Goal: Use online tool/utility: Utilize a website feature to perform a specific function

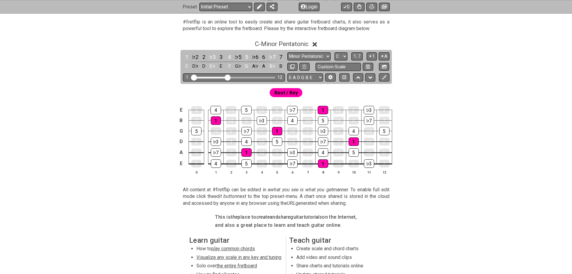
scroll to position [120, 0]
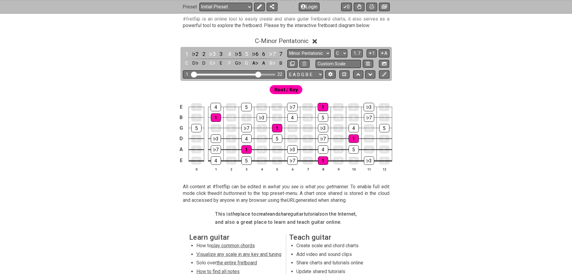
drag, startPoint x: 228, startPoint y: 73, endPoint x: 258, endPoint y: 73, distance: 30.6
click at [258, 74] on input "Visible fret range" at bounding box center [233, 74] width 85 height 0
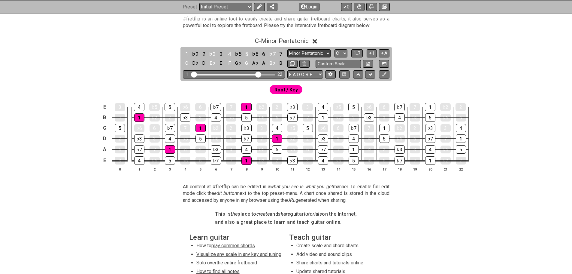
click at [325, 54] on select "Minor Pentatonic Click to edit Minor Pentatonic Major Pentatonic Minor Blues Ma…" at bounding box center [309, 53] width 43 height 8
click at [288, 49] on select "Minor Pentatonic Click to edit Minor Pentatonic Major Pentatonic Minor Blues Ma…" at bounding box center [309, 53] width 43 height 8
click at [293, 91] on span "Root / Key" at bounding box center [286, 89] width 23 height 9
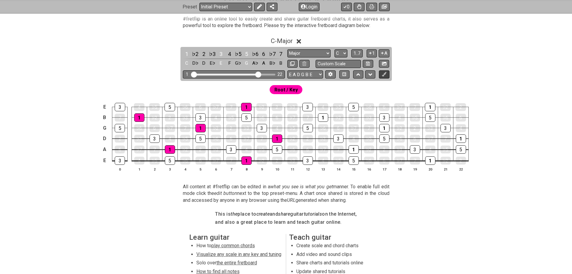
click at [385, 74] on icon at bounding box center [384, 74] width 5 height 5
click at [257, 7] on icon at bounding box center [259, 6] width 5 height 5
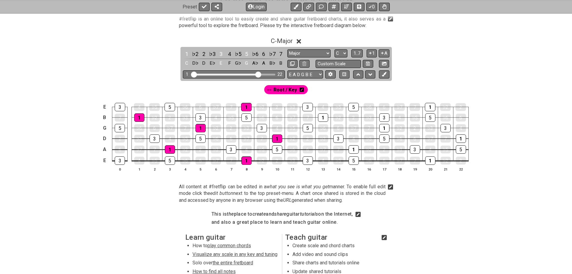
click at [301, 90] on icon at bounding box center [302, 89] width 4 height 5
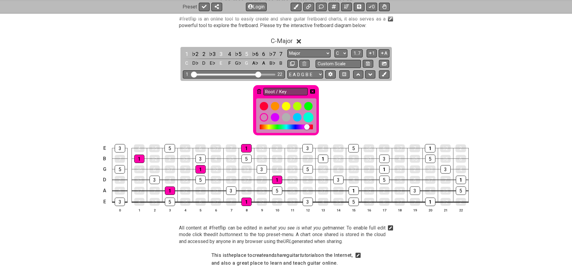
click at [310, 118] on div at bounding box center [308, 117] width 10 height 10
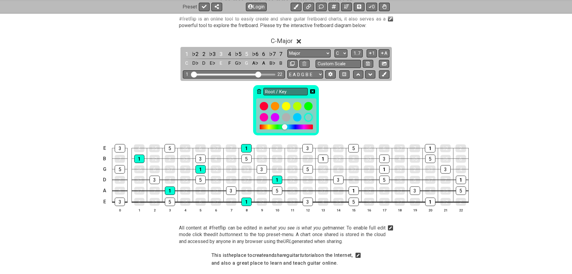
click at [312, 90] on icon at bounding box center [312, 91] width 5 height 4
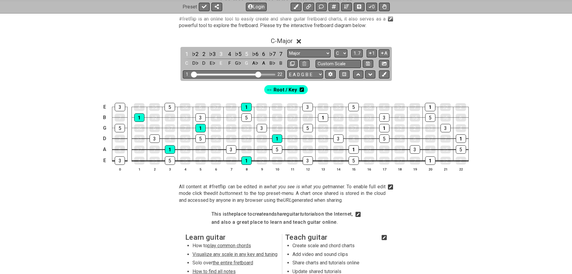
click at [288, 90] on span "Root / Key" at bounding box center [285, 89] width 23 height 9
click at [185, 53] on div "1" at bounding box center [187, 54] width 8 height 8
click at [220, 54] on div "3" at bounding box center [221, 54] width 8 height 8
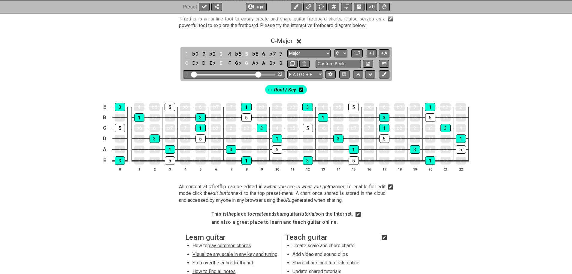
click at [245, 53] on div "5" at bounding box center [247, 54] width 8 height 8
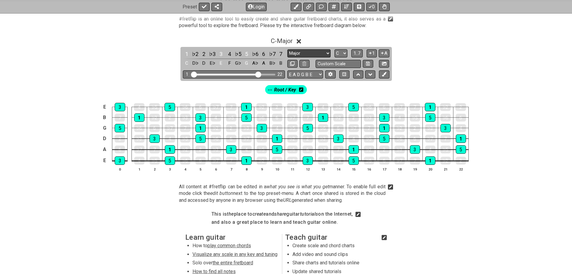
click at [328, 52] on select "Minor Pentatonic Click to edit Minor Pentatonic Major Pentatonic Minor Blues Ma…" at bounding box center [309, 53] width 43 height 8
click at [288, 49] on select "Minor Pentatonic Click to edit Minor Pentatonic Major Pentatonic Minor Blues Ma…" at bounding box center [309, 53] width 43 height 8
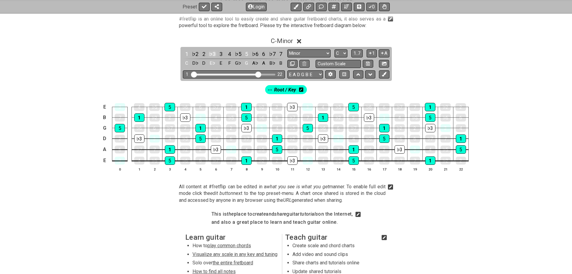
click at [212, 53] on div "♭3" at bounding box center [212, 54] width 8 height 8
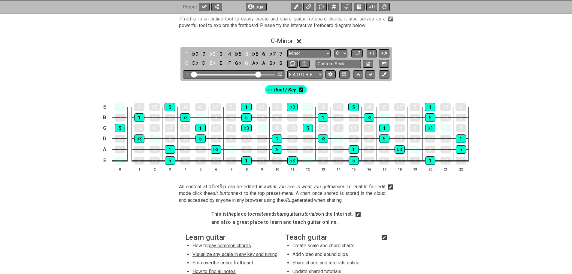
click at [540, 38] on div "#fretflip is an online tool to easily create and share guitar fretboard charts,…" at bounding box center [286, 186] width 572 height 360
click at [293, 90] on span "Root / Key" at bounding box center [285, 89] width 22 height 9
click at [302, 89] on icon at bounding box center [302, 89] width 4 height 5
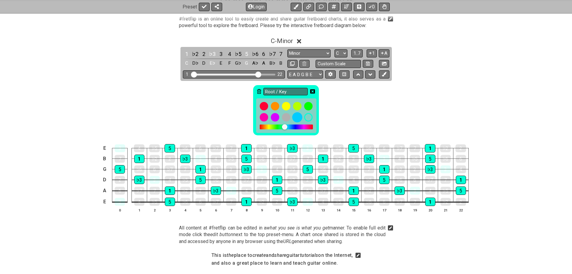
click at [298, 118] on div at bounding box center [297, 117] width 10 height 10
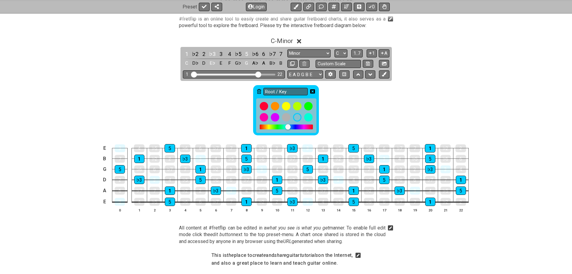
click at [312, 89] on icon at bounding box center [312, 91] width 5 height 5
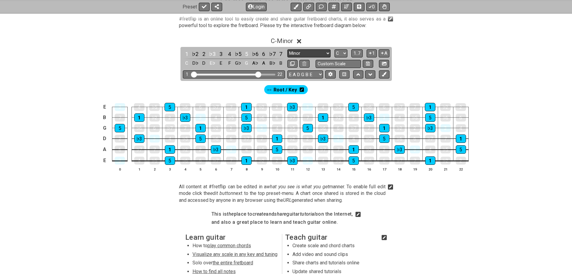
click at [322, 54] on select "Minor Pentatonic Click to edit Minor Pentatonic Major Pentatonic Minor Blues Ma…" at bounding box center [309, 53] width 43 height 8
click at [288, 49] on select "Minor Pentatonic Click to edit Minor Pentatonic Major Pentatonic Minor Blues Ma…" at bounding box center [309, 53] width 43 height 8
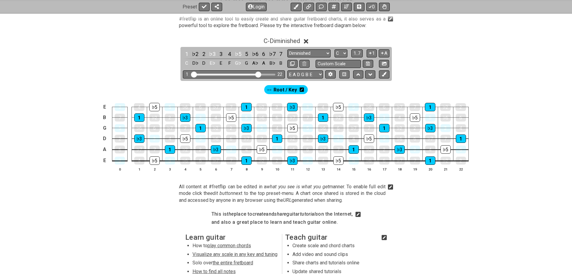
click at [289, 89] on span "Root / Key" at bounding box center [285, 89] width 23 height 9
click at [302, 90] on icon at bounding box center [301, 89] width 4 height 4
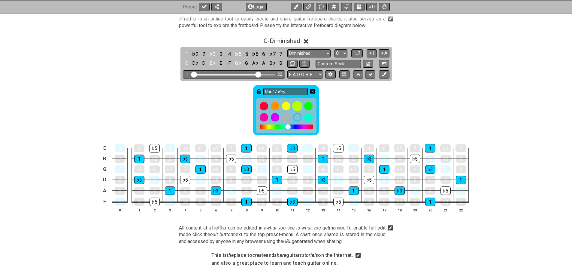
click at [296, 106] on div at bounding box center [297, 106] width 10 height 10
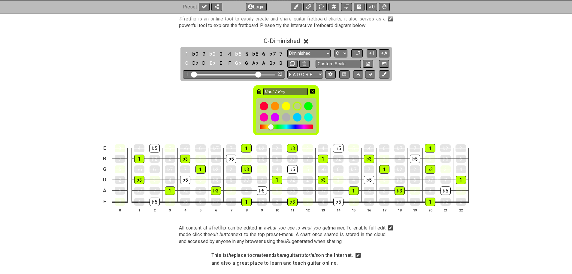
click at [312, 91] on icon at bounding box center [312, 91] width 5 height 4
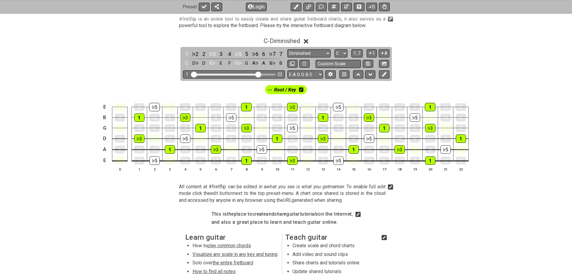
click at [302, 92] on icon at bounding box center [301, 89] width 4 height 5
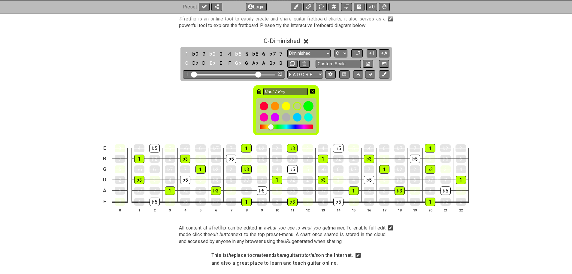
click at [308, 107] on div at bounding box center [308, 106] width 10 height 10
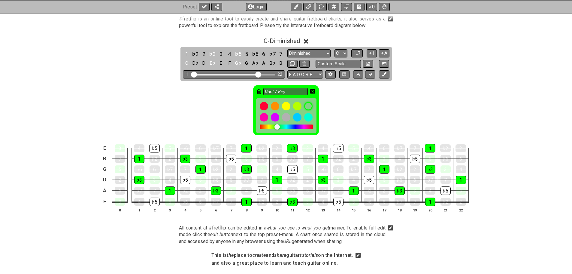
click at [312, 91] on icon at bounding box center [312, 91] width 5 height 5
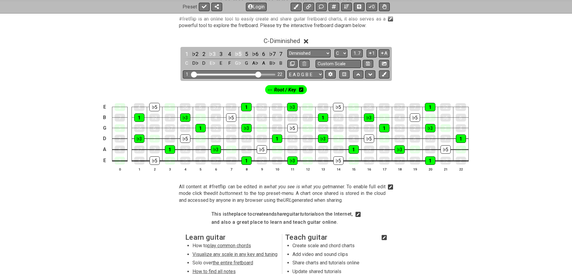
click at [237, 54] on div "♭5" at bounding box center [238, 54] width 8 height 8
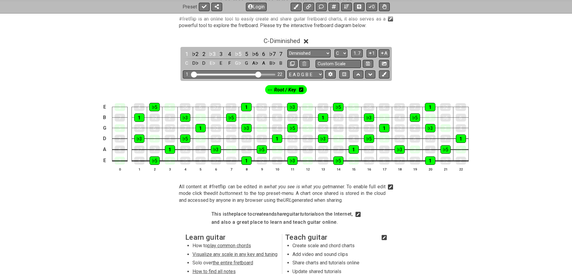
click at [220, 54] on div "3" at bounding box center [221, 54] width 8 height 8
click at [218, 53] on div "3" at bounding box center [221, 54] width 8 height 8
click at [219, 53] on div "3" at bounding box center [221, 54] width 8 height 8
click at [245, 52] on div "5" at bounding box center [247, 54] width 8 height 8
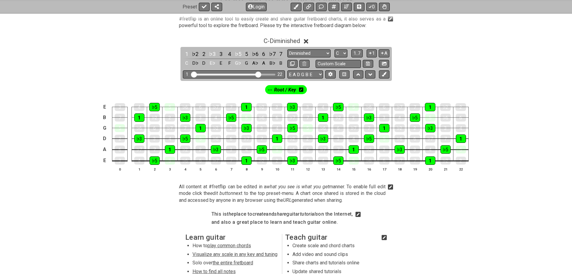
click at [245, 52] on div "5" at bounding box center [247, 54] width 8 height 8
click at [302, 90] on icon at bounding box center [301, 89] width 4 height 4
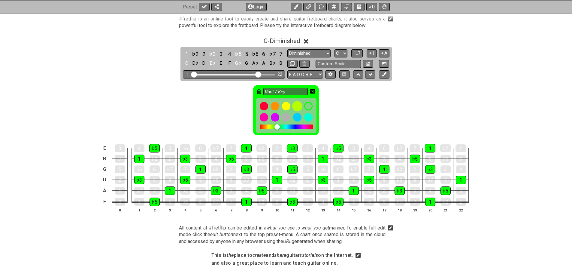
click at [297, 103] on div at bounding box center [297, 106] width 10 height 10
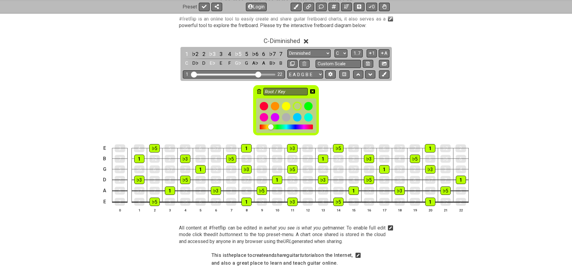
click at [312, 90] on icon at bounding box center [312, 91] width 5 height 4
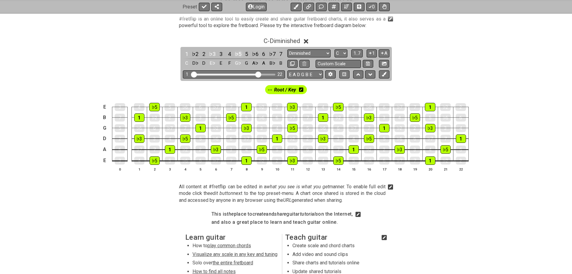
click at [238, 53] on div "♭5" at bounding box center [238, 54] width 8 height 8
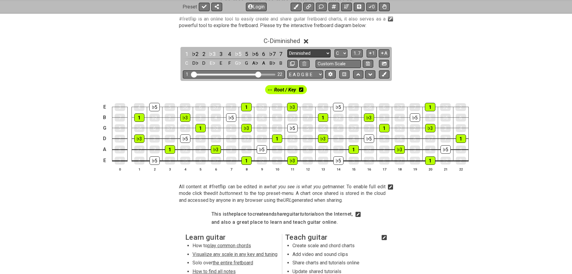
click at [330, 53] on select "Minor Pentatonic Click to edit Minor Pentatonic Major Pentatonic Minor Blues Ma…" at bounding box center [309, 53] width 43 height 8
click at [288, 49] on select "Minor Pentatonic Click to edit Minor Pentatonic Major Pentatonic Minor Blues Ma…" at bounding box center [309, 53] width 43 height 8
click at [245, 52] on div "5" at bounding box center [247, 54] width 8 height 8
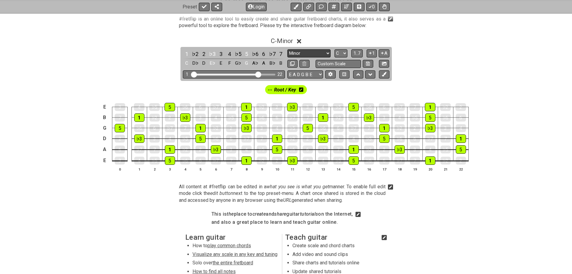
click at [313, 53] on select "Minor Pentatonic Click to edit Minor Pentatonic Major Pentatonic Minor Blues Ma…" at bounding box center [309, 53] width 43 height 8
select select "Augmented"
click at [288, 49] on select "Minor Pentatonic Click to edit Minor Pentatonic Major Pentatonic Minor Blues Ma…" at bounding box center [309, 53] width 43 height 8
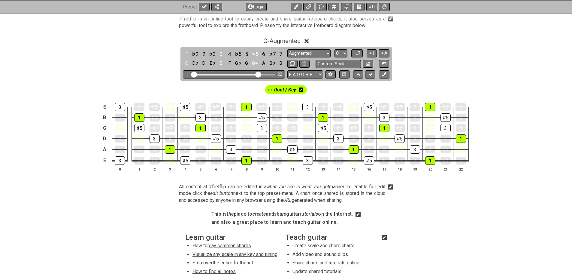
click at [302, 90] on icon at bounding box center [301, 89] width 4 height 4
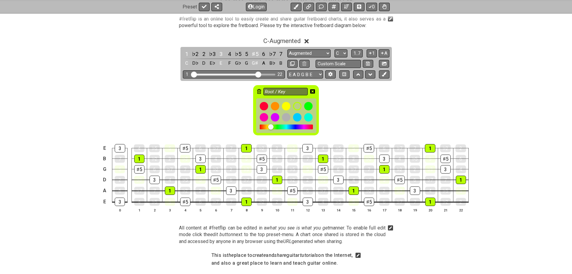
click at [313, 90] on icon at bounding box center [312, 91] width 5 height 4
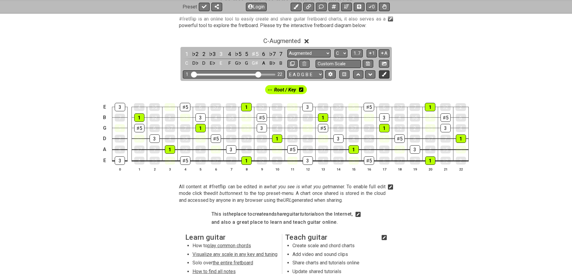
click at [382, 74] on button at bounding box center [384, 74] width 10 height 8
click at [273, 90] on div "Root / Key" at bounding box center [263, 89] width 44 height 9
click at [249, 88] on div "Root / Key" at bounding box center [263, 89] width 44 height 9
click at [308, 89] on span "New Marker" at bounding box center [308, 89] width 25 height 9
click at [327, 90] on icon at bounding box center [327, 89] width 4 height 4
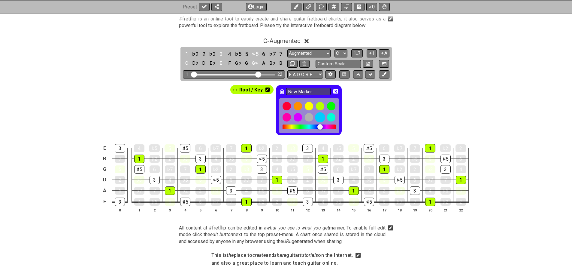
click at [320, 116] on div at bounding box center [320, 117] width 10 height 10
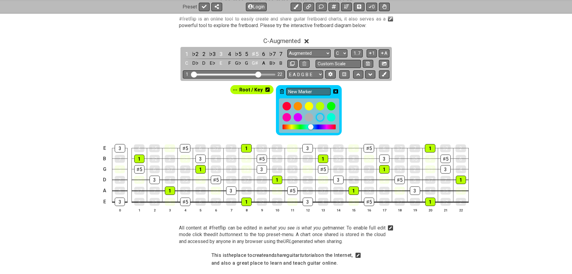
click at [335, 91] on icon at bounding box center [335, 91] width 5 height 5
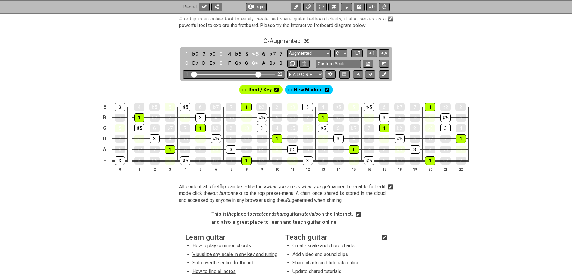
click at [278, 90] on icon at bounding box center [277, 89] width 4 height 4
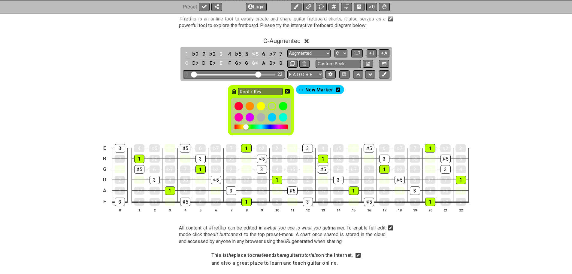
click at [233, 91] on icon at bounding box center [234, 91] width 4 height 5
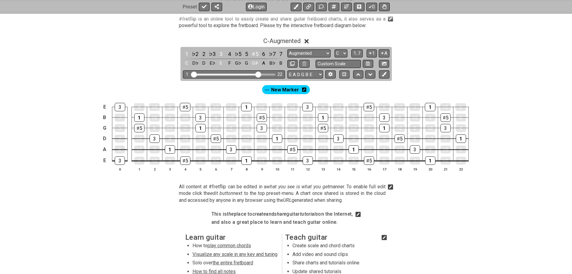
click at [282, 89] on span "New Marker" at bounding box center [285, 89] width 28 height 9
click at [186, 53] on div "1" at bounding box center [187, 54] width 8 height 8
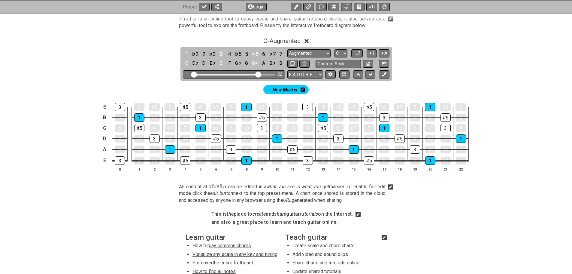
click at [220, 54] on div "3" at bounding box center [221, 54] width 8 height 8
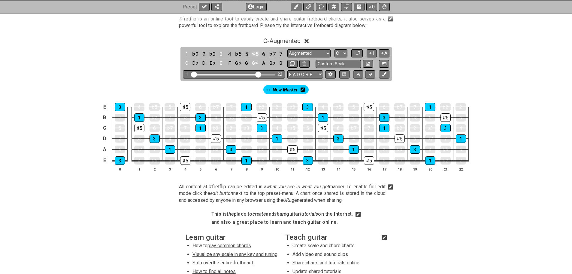
click at [253, 54] on div "♯5" at bounding box center [255, 54] width 8 height 8
